Goal: Transaction & Acquisition: Purchase product/service

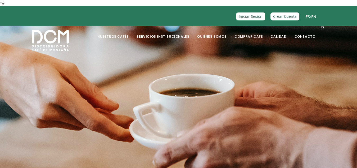
click at [246, 38] on link "Comprar Café" at bounding box center [248, 32] width 34 height 12
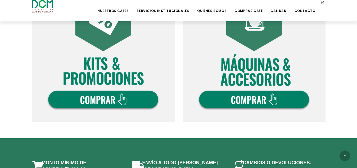
scroll to position [340, 0]
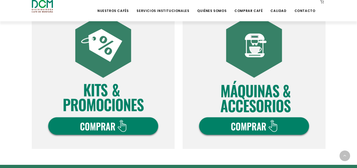
click at [97, 124] on img at bounding box center [103, 77] width 143 height 143
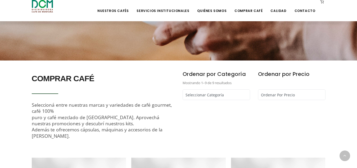
scroll to position [132, 0]
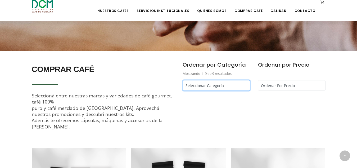
click at [227, 82] on select "Seleccionar Categoría Cápsulas Café - Café Segafredo - Café Kapiwo - Café Monta…" at bounding box center [217, 85] width 68 height 11
click at [243, 11] on link "Comprar Café" at bounding box center [248, 7] width 34 height 12
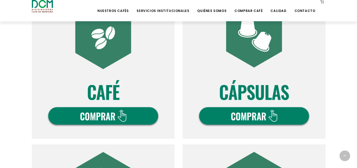
scroll to position [212, 0]
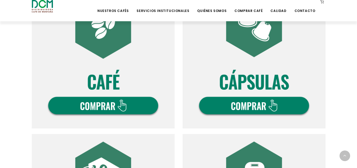
click at [98, 106] on img at bounding box center [103, 56] width 143 height 143
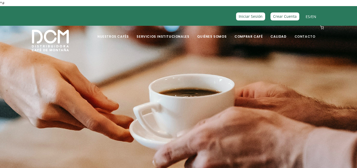
click at [310, 35] on link "Contacto" at bounding box center [305, 32] width 27 height 12
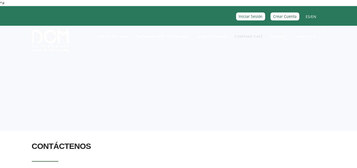
click at [249, 34] on link "Comprar Café" at bounding box center [248, 32] width 34 height 12
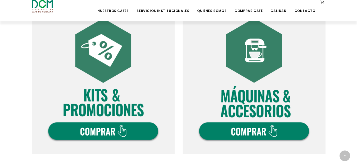
scroll to position [344, 0]
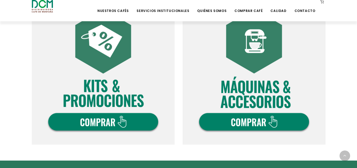
click at [243, 119] on img at bounding box center [254, 72] width 143 height 143
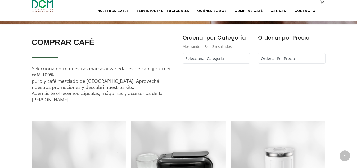
scroll to position [159, 0]
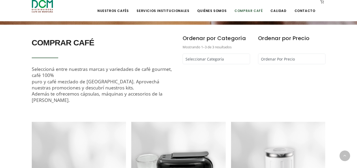
click at [247, 10] on link "Comprar Café" at bounding box center [248, 7] width 34 height 12
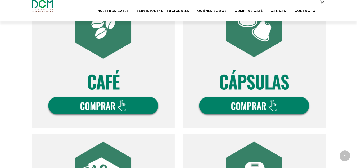
scroll to position [318, 0]
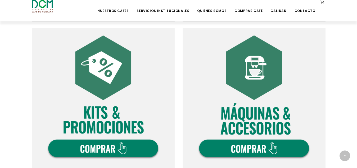
click at [106, 148] on img at bounding box center [103, 99] width 143 height 143
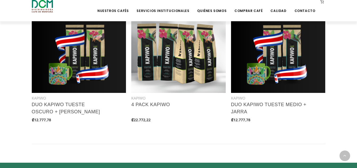
scroll to position [583, 0]
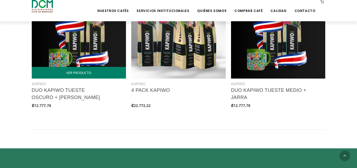
click at [54, 56] on img at bounding box center [79, 31] width 95 height 95
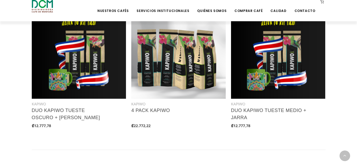
scroll to position [530, 0]
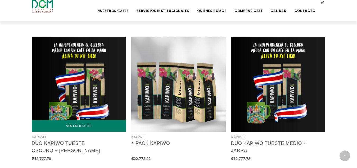
click at [82, 89] on img at bounding box center [79, 84] width 95 height 95
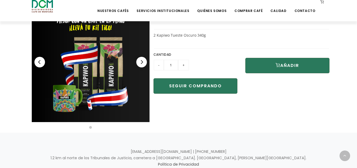
scroll to position [132, 0]
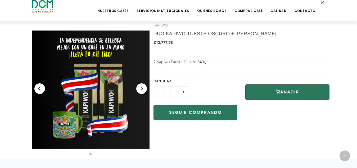
click at [113, 117] on img at bounding box center [91, 89] width 118 height 118
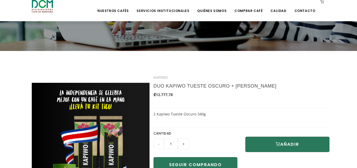
scroll to position [79, 0]
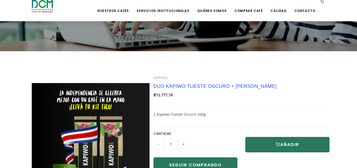
click at [182, 84] on link "DUO KAPIWO TUESTE OSCURO + [PERSON_NAME]" at bounding box center [215, 85] width 123 height 5
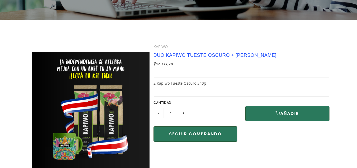
scroll to position [132, 0]
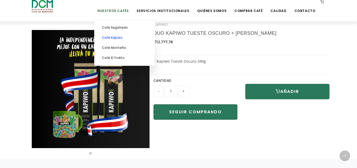
click at [125, 37] on link "Café Kapiwo" at bounding box center [124, 38] width 55 height 10
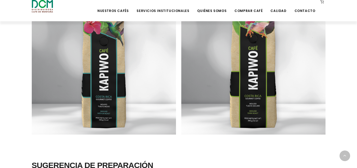
scroll to position [397, 0]
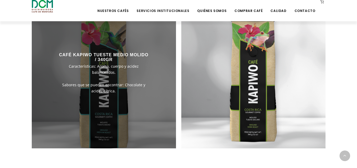
click at [122, 90] on div at bounding box center [104, 76] width 144 height 144
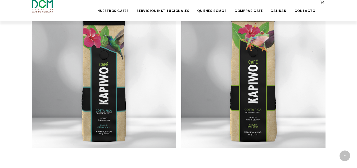
scroll to position [371, 0]
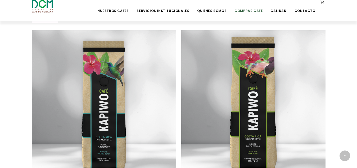
click at [252, 10] on link "Comprar Café" at bounding box center [248, 7] width 34 height 12
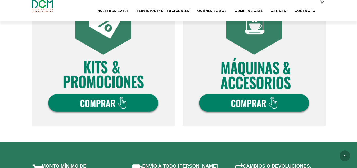
scroll to position [371, 0]
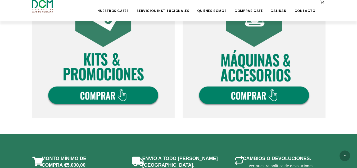
click at [115, 99] on img at bounding box center [103, 46] width 143 height 143
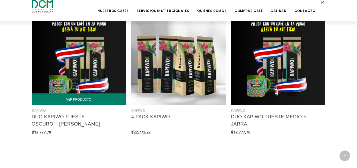
scroll to position [530, 0]
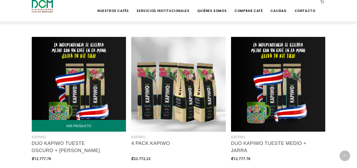
click at [82, 82] on img at bounding box center [79, 84] width 95 height 95
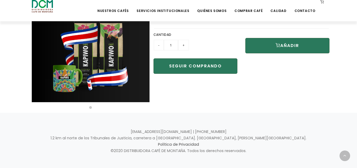
scroll to position [185, 0]
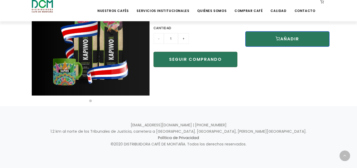
click at [286, 41] on button "AÑADIR" at bounding box center [288, 38] width 84 height 15
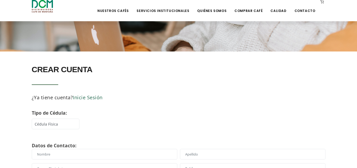
scroll to position [79, 0]
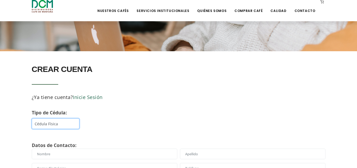
click at [64, 122] on select "Cédula Física Cédula DIMEX Cédula Jurídica" at bounding box center [56, 123] width 48 height 11
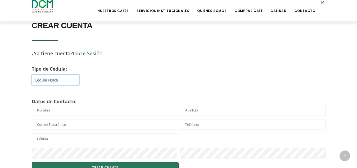
scroll to position [132, 0]
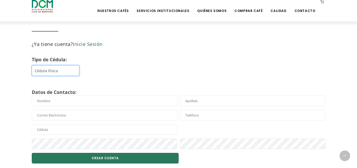
click at [68, 69] on select "Cédula Física Cédula DIMEX Cédula Jurídica" at bounding box center [56, 70] width 48 height 11
click at [32, 65] on select "Cédula Física Cédula DIMEX Cédula Jurídica" at bounding box center [56, 70] width 48 height 11
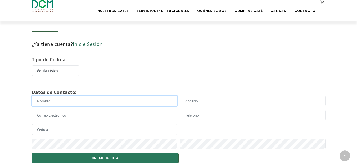
click at [63, 103] on input "text" at bounding box center [105, 100] width 146 height 11
type input "Andrea"
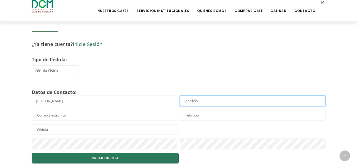
click at [212, 101] on input "text" at bounding box center [253, 100] width 146 height 11
type input "Steller"
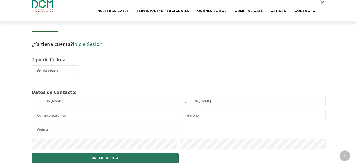
click at [95, 120] on div at bounding box center [178, 117] width 297 height 14
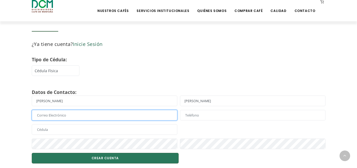
click at [98, 114] on input "text" at bounding box center [105, 115] width 146 height 11
type input "andreasteller@hotmail.com"
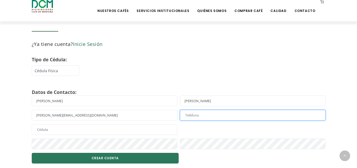
click at [212, 119] on input "text" at bounding box center [253, 115] width 146 height 11
type input "86875467"
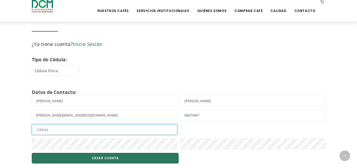
click at [82, 133] on input "text" at bounding box center [105, 129] width 146 height 11
type input "206740211"
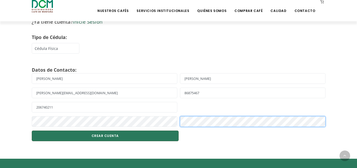
scroll to position [185, 0]
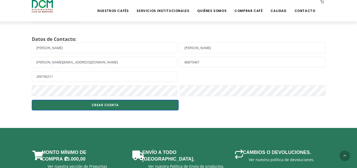
click at [106, 106] on button "CREAR CUENTA" at bounding box center [105, 105] width 147 height 11
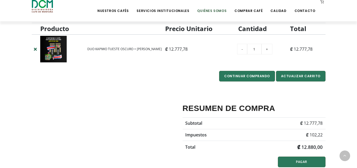
scroll to position [159, 0]
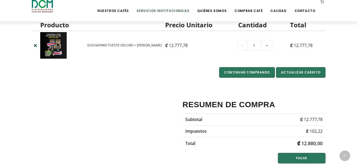
click at [166, 8] on link "Servicios Institucionales" at bounding box center [162, 7] width 59 height 12
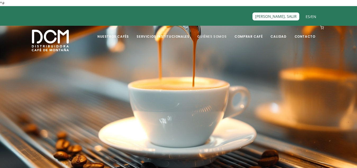
click at [208, 37] on link "Quiénes Somos" at bounding box center [212, 32] width 36 height 12
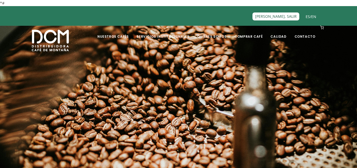
click at [54, 36] on img at bounding box center [50, 40] width 37 height 21
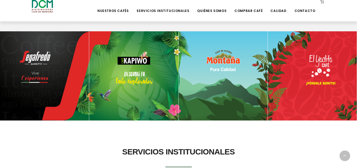
scroll to position [212, 0]
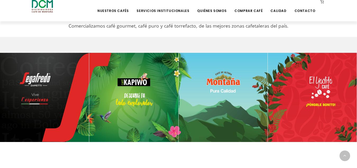
click at [15, 81] on img at bounding box center [44, 97] width 89 height 89
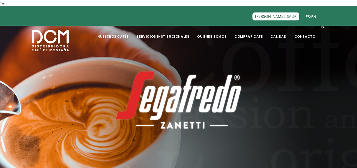
click at [322, 28] on icon at bounding box center [322, 28] width 4 height 4
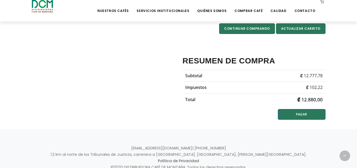
scroll to position [212, 0]
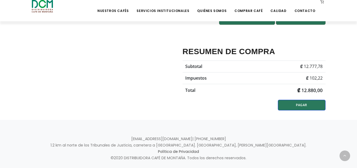
click at [309, 102] on link "PAGAR" at bounding box center [302, 105] width 48 height 11
